Goal: Information Seeking & Learning: Learn about a topic

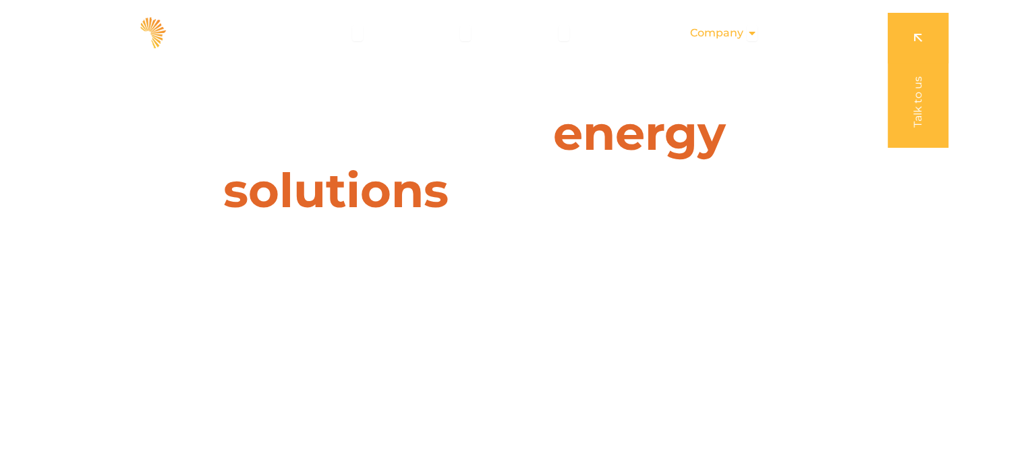
click at [737, 27] on span "Company" at bounding box center [716, 33] width 53 height 16
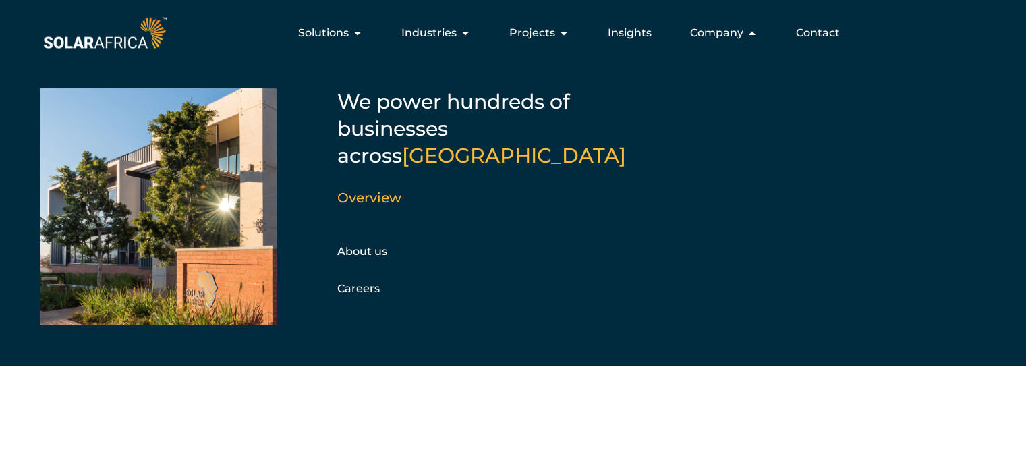
click at [242, 411] on div "SolarAfrica is proudly affiliated with" at bounding box center [512, 427] width 1026 height 83
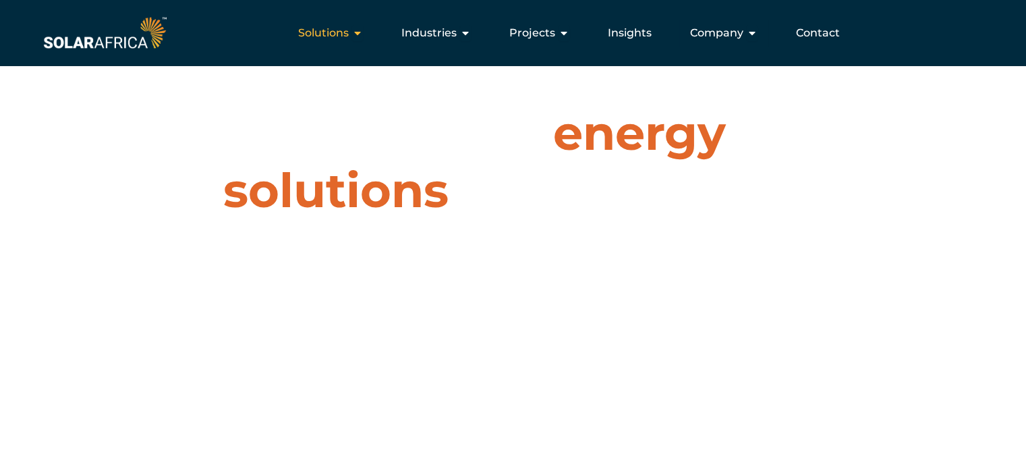
click at [349, 33] on span "Solutions" at bounding box center [323, 33] width 51 height 16
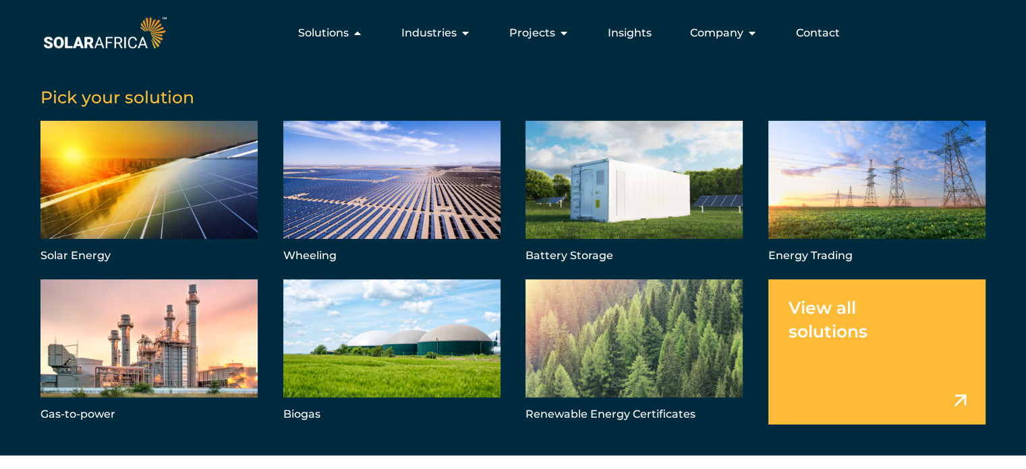
scroll to position [1660, 0]
click at [321, 36] on span "Solutions" at bounding box center [323, 33] width 51 height 16
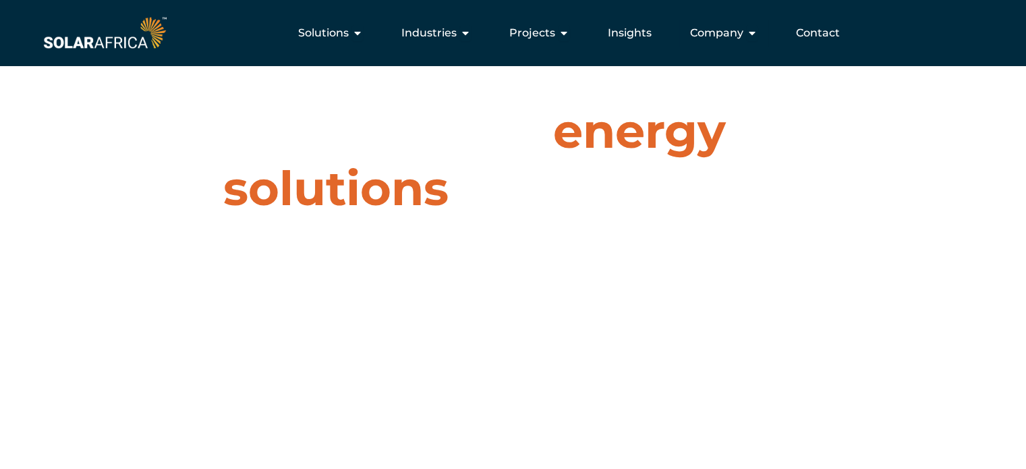
scroll to position [0, 0]
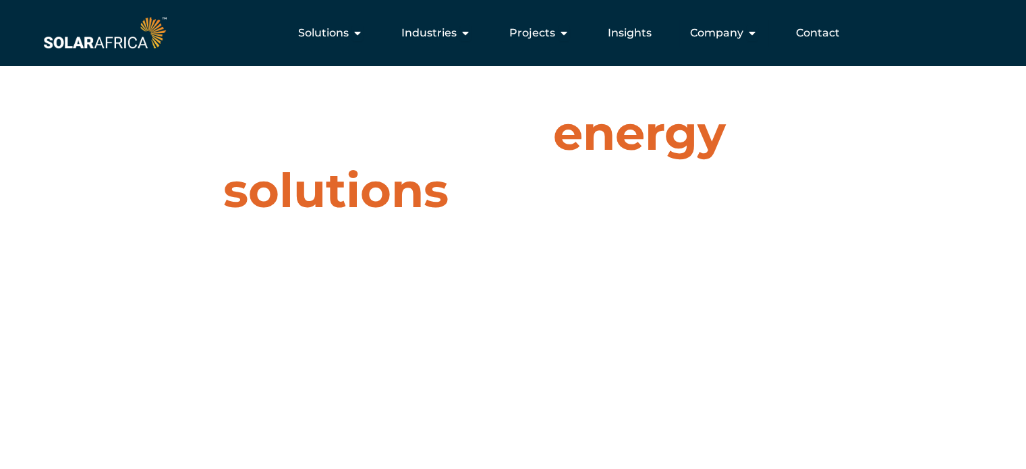
drag, startPoint x: 289, startPoint y: 121, endPoint x: 860, endPoint y: 186, distance: 574.6
click at [860, 186] on div "Leaders in energy solutions for businesses " (Required) " indicates required fi…" at bounding box center [512, 234] width 1026 height 469
click at [757, 132] on h1 "Leaders in energy solutions for businesses" at bounding box center [513, 162] width 601 height 115
drag, startPoint x: 290, startPoint y: 126, endPoint x: 834, endPoint y: 177, distance: 546.2
click at [834, 177] on div "Leaders in energy solutions for businesses " (Required) " indicates required fi…" at bounding box center [512, 234] width 1026 height 469
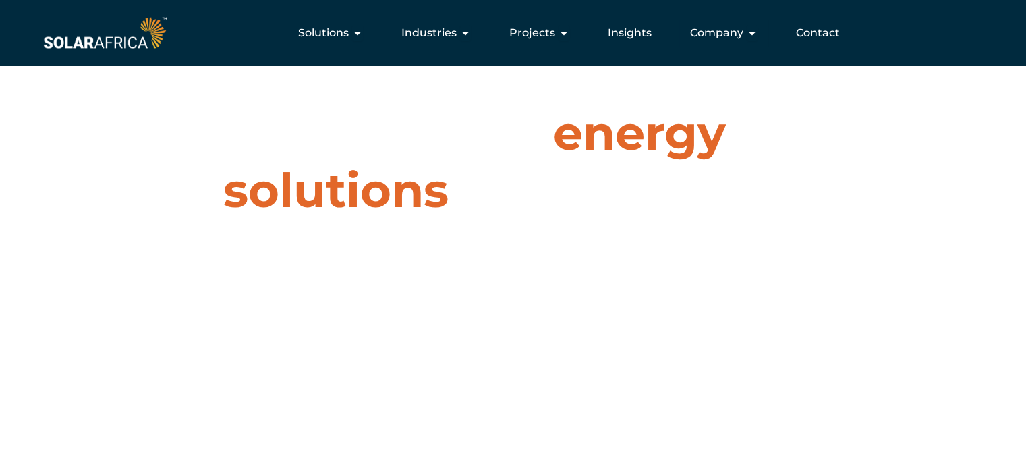
click at [684, 161] on h1 "Leaders in energy solutions for businesses" at bounding box center [513, 162] width 601 height 115
